Goal: Download file/media

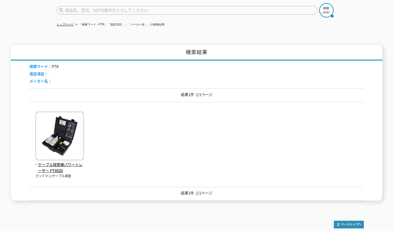
scroll to position [48, 0]
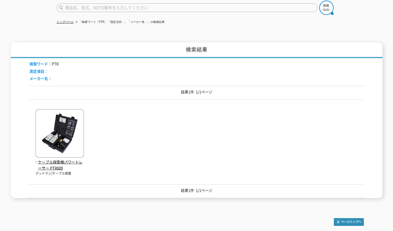
click at [104, 3] on input "text" at bounding box center [187, 7] width 261 height 9
paste input "XP-302M"
type input "XP-302M"
click at [329, 7] on img at bounding box center [326, 8] width 14 height 14
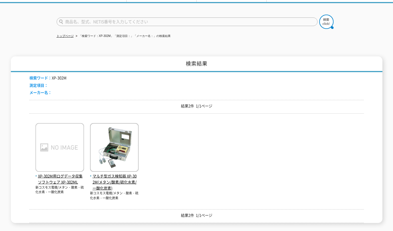
scroll to position [48, 0]
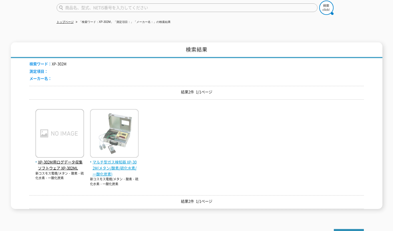
click at [131, 160] on span "マルチ型ガス検知器 XP-302M(メタン/酸素/硫化水素/一酸化炭素)" at bounding box center [114, 168] width 49 height 18
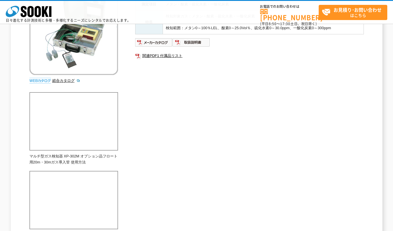
scroll to position [95, 0]
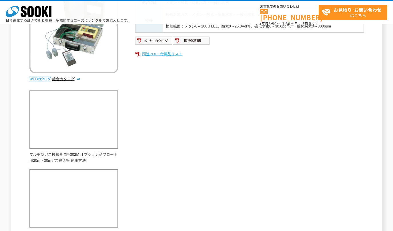
click at [162, 55] on link "関連PDF1 付属品リスト" at bounding box center [249, 53] width 229 height 7
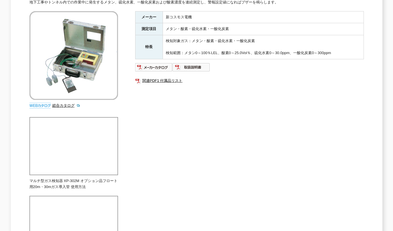
scroll to position [0, 0]
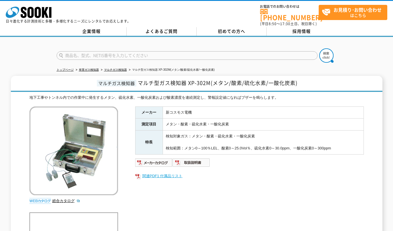
click at [175, 172] on link "関連PDF1 付属品リスト" at bounding box center [249, 175] width 229 height 7
